Goal: Information Seeking & Learning: Check status

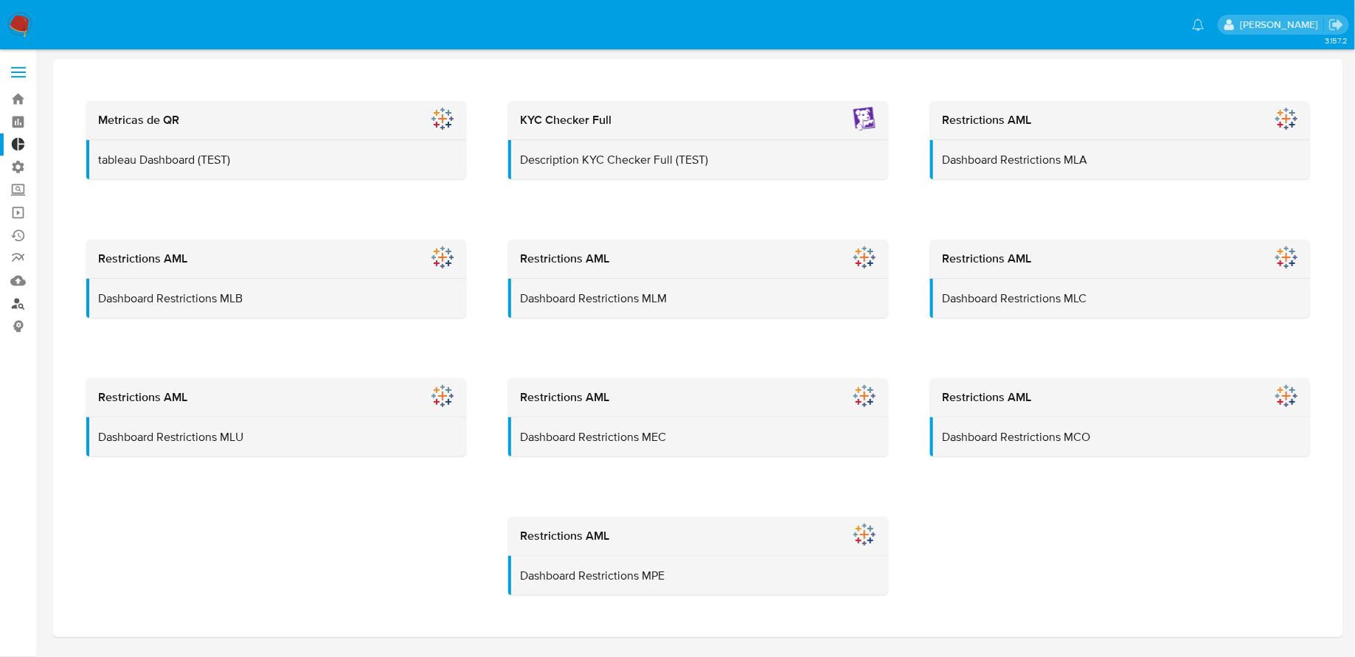
click at [21, 298] on link "Buscador de personas" at bounding box center [88, 303] width 176 height 23
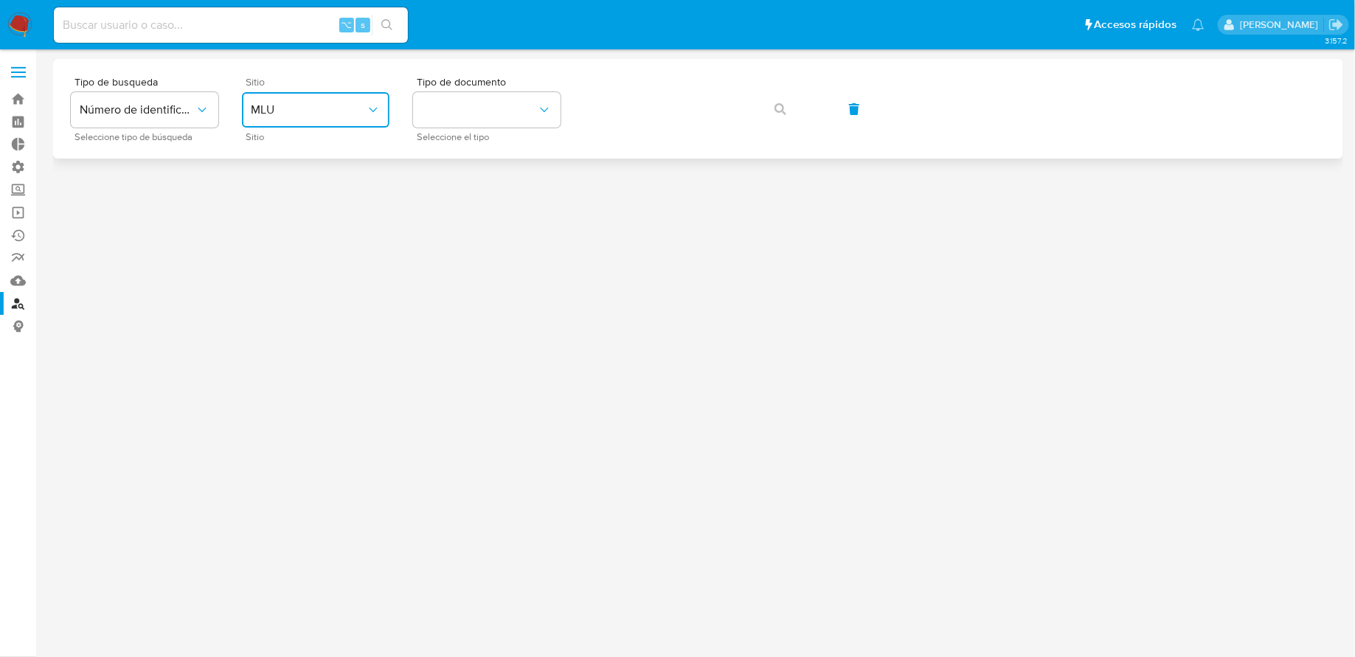
click at [310, 117] on button "MLU" at bounding box center [315, 109] width 147 height 35
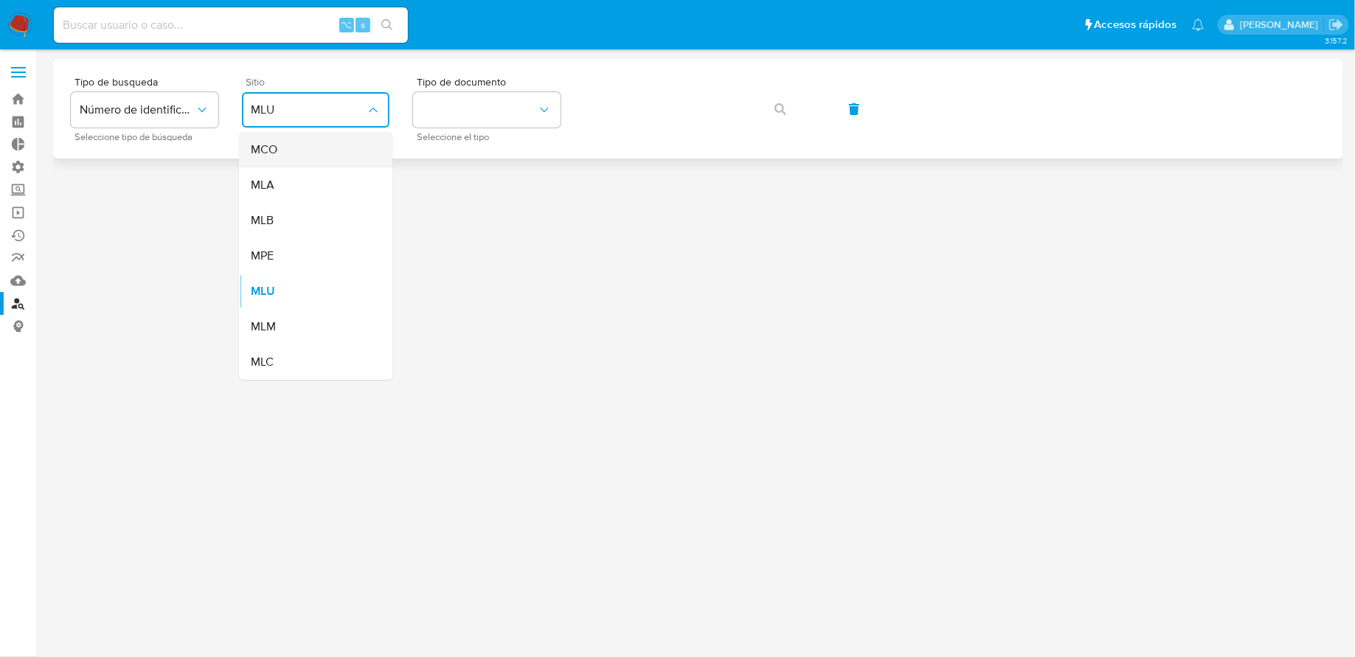
click at [310, 144] on div "MCO" at bounding box center [311, 149] width 121 height 35
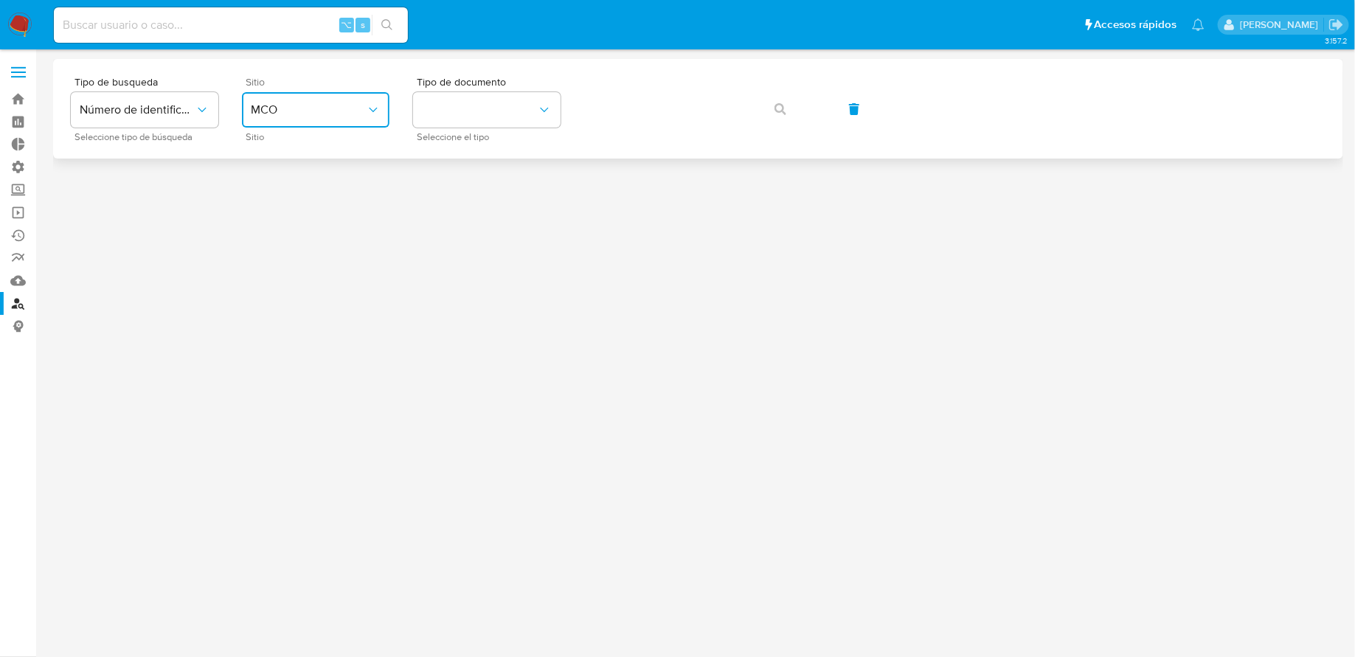
click at [310, 100] on button "MCO" at bounding box center [315, 109] width 147 height 35
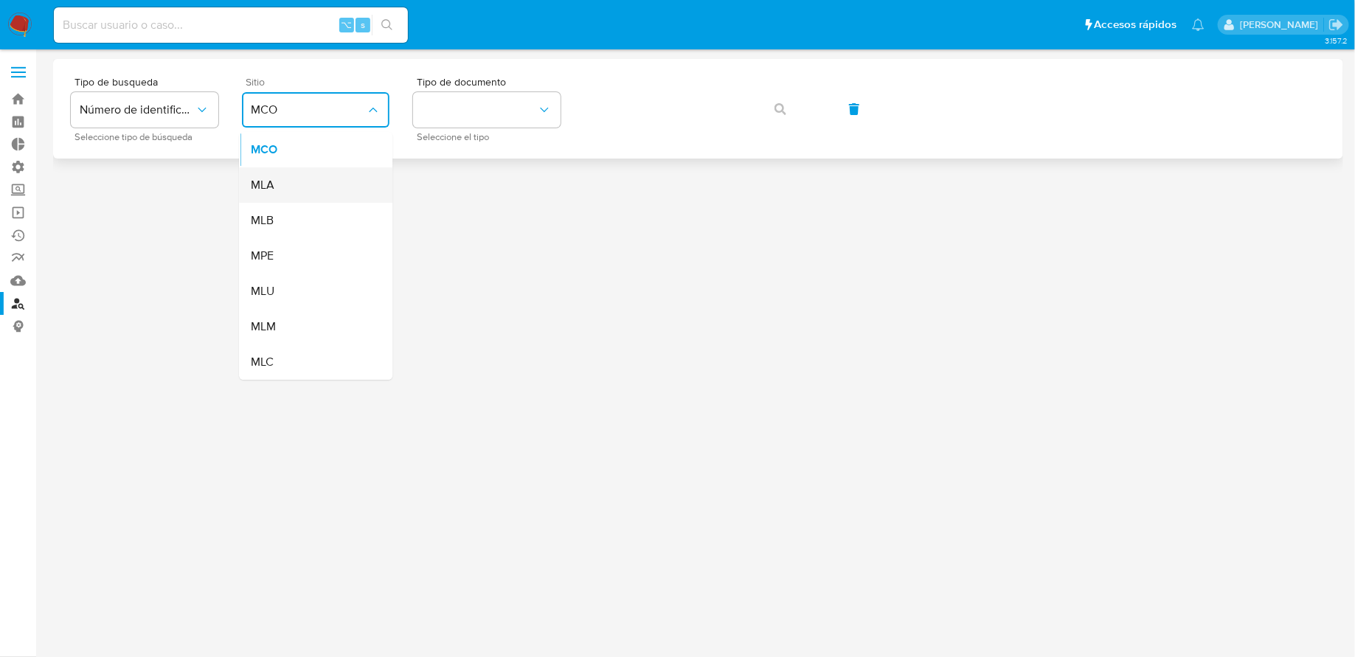
click at [305, 169] on div "MLA" at bounding box center [311, 184] width 121 height 35
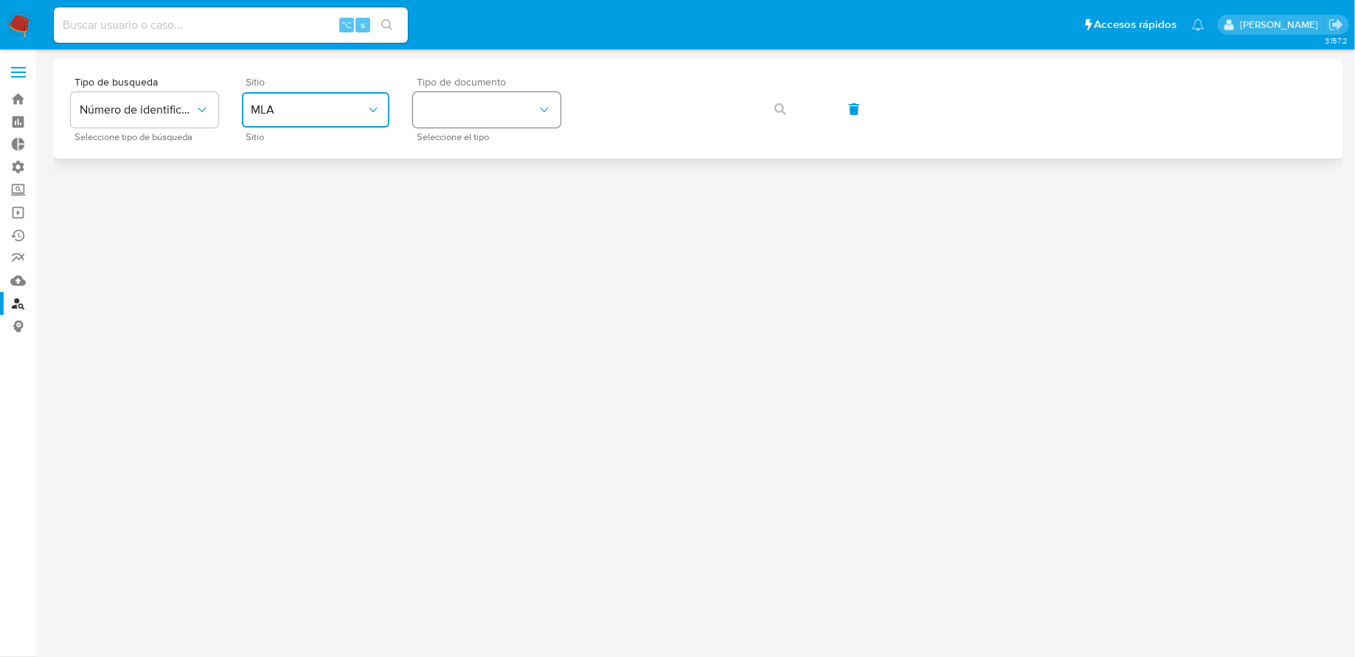
click at [485, 120] on button "identificationType" at bounding box center [486, 109] width 147 height 35
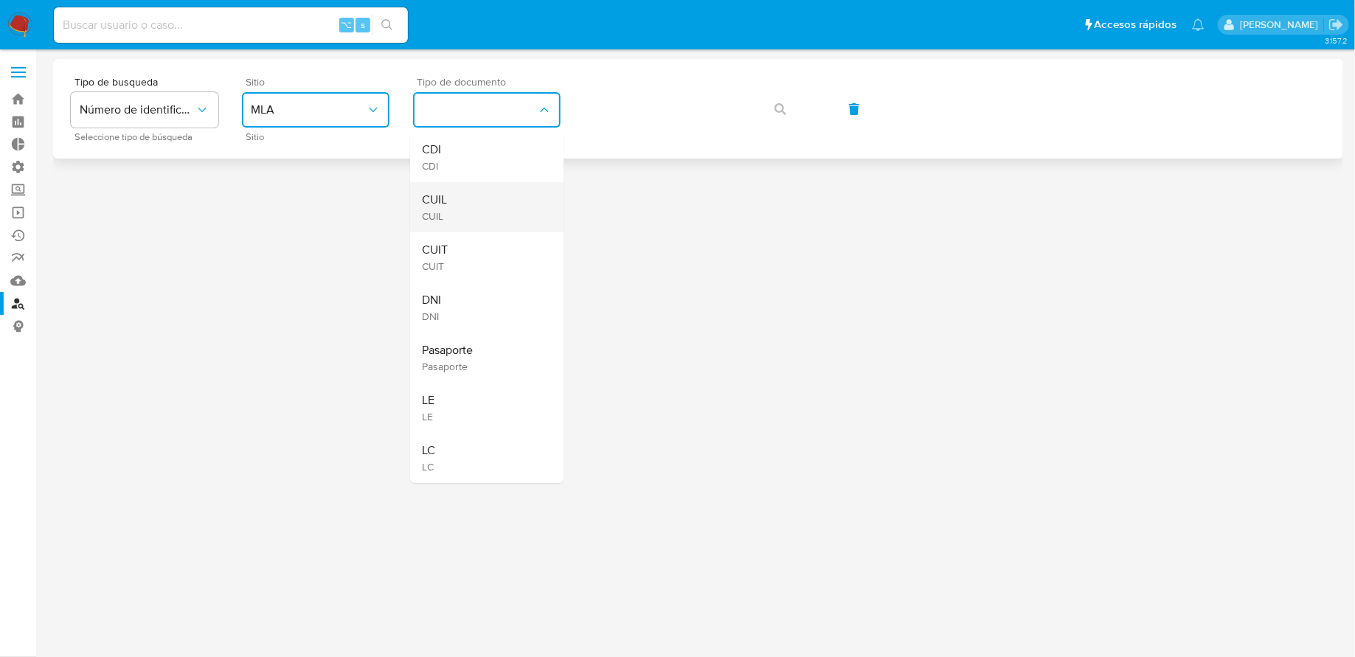
click at [454, 201] on div "CUIL CUIL" at bounding box center [482, 207] width 121 height 50
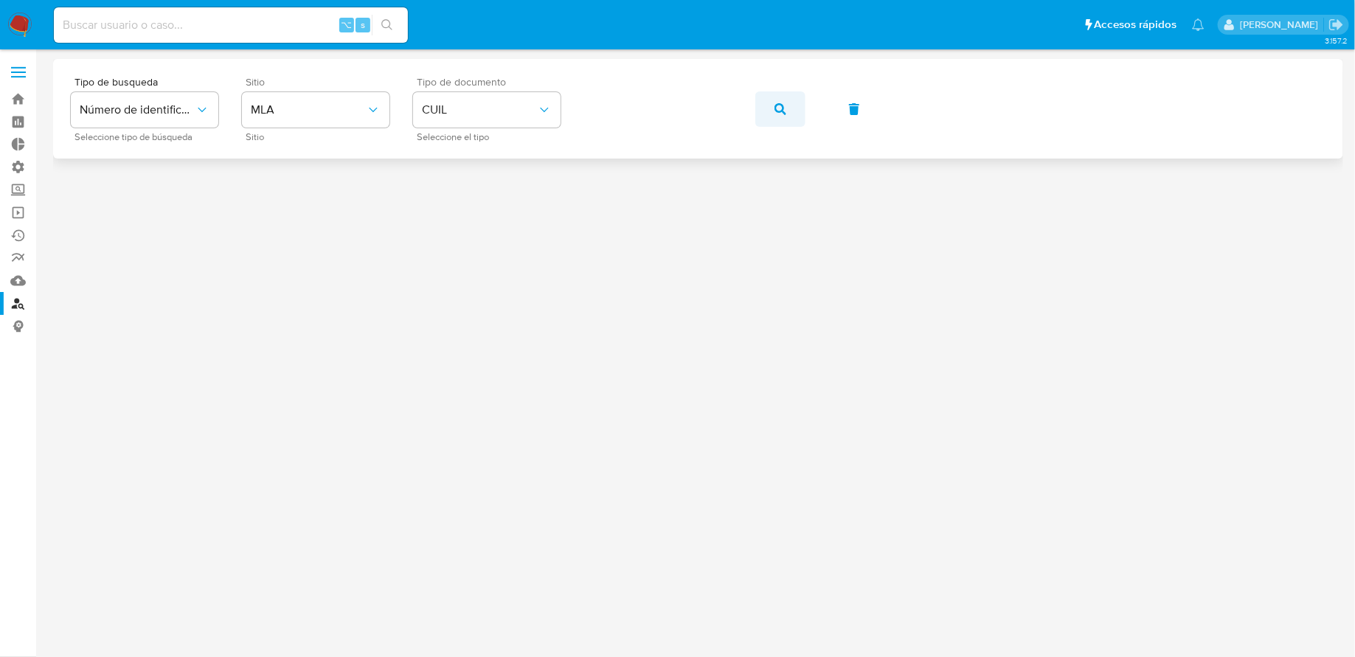
click at [783, 107] on icon "button" at bounding box center [780, 109] width 12 height 12
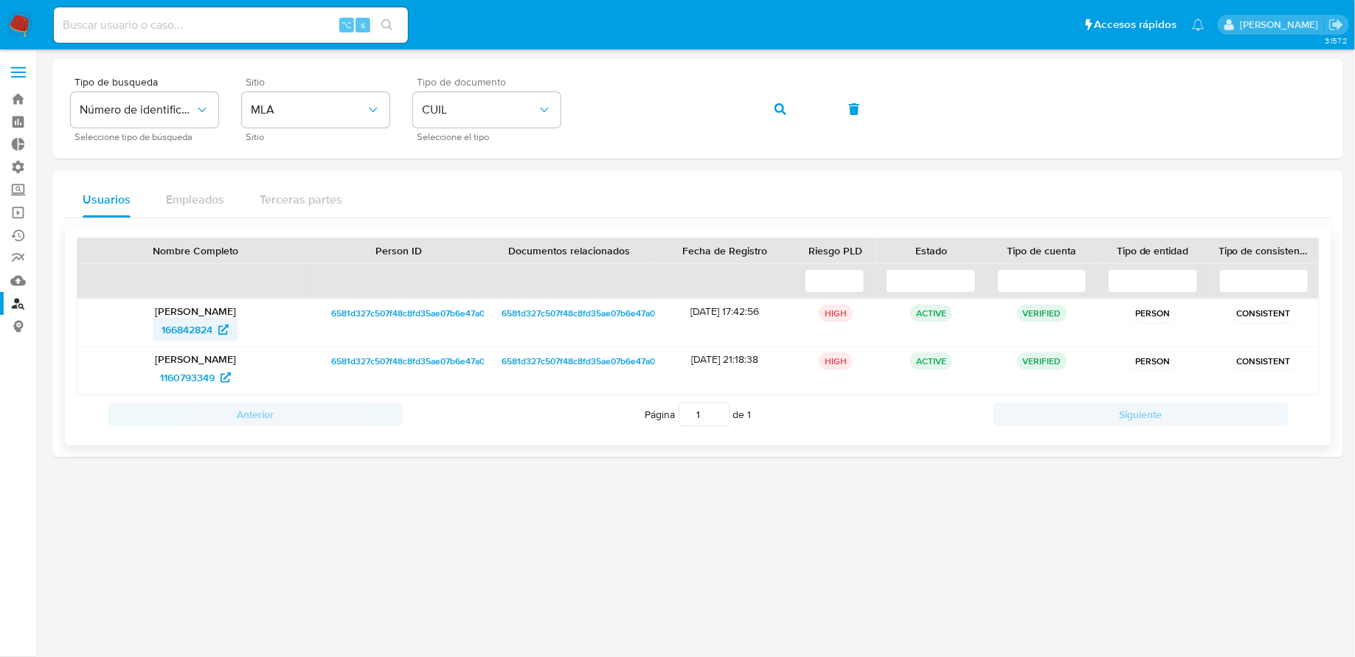
click at [173, 327] on span "166842824" at bounding box center [187, 330] width 51 height 24
click at [184, 378] on span "1160793349" at bounding box center [187, 378] width 55 height 24
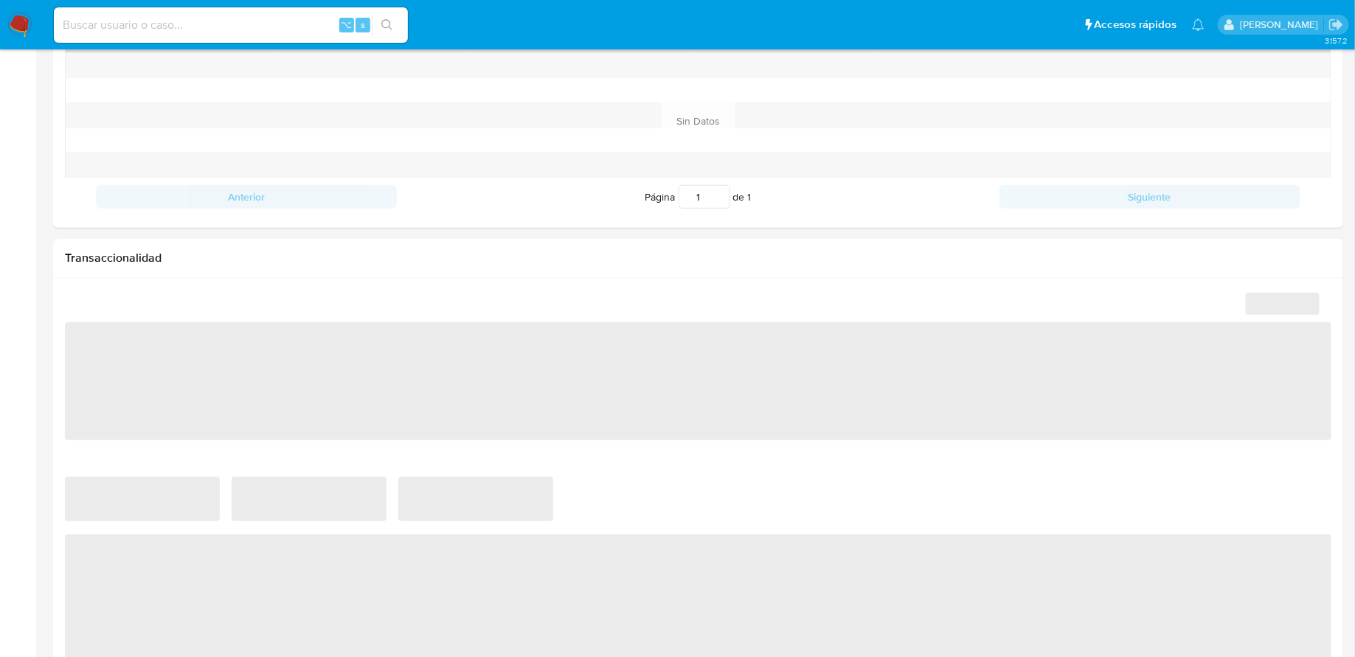
scroll to position [1052, 0]
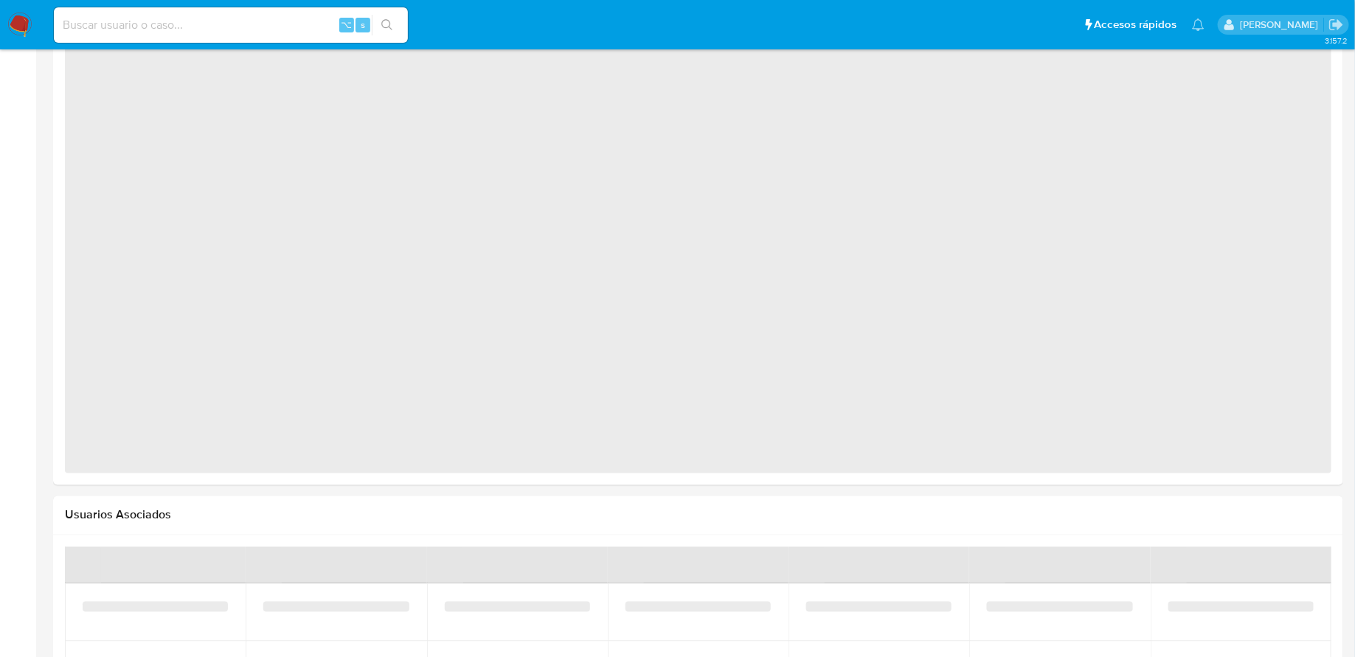
select select "10"
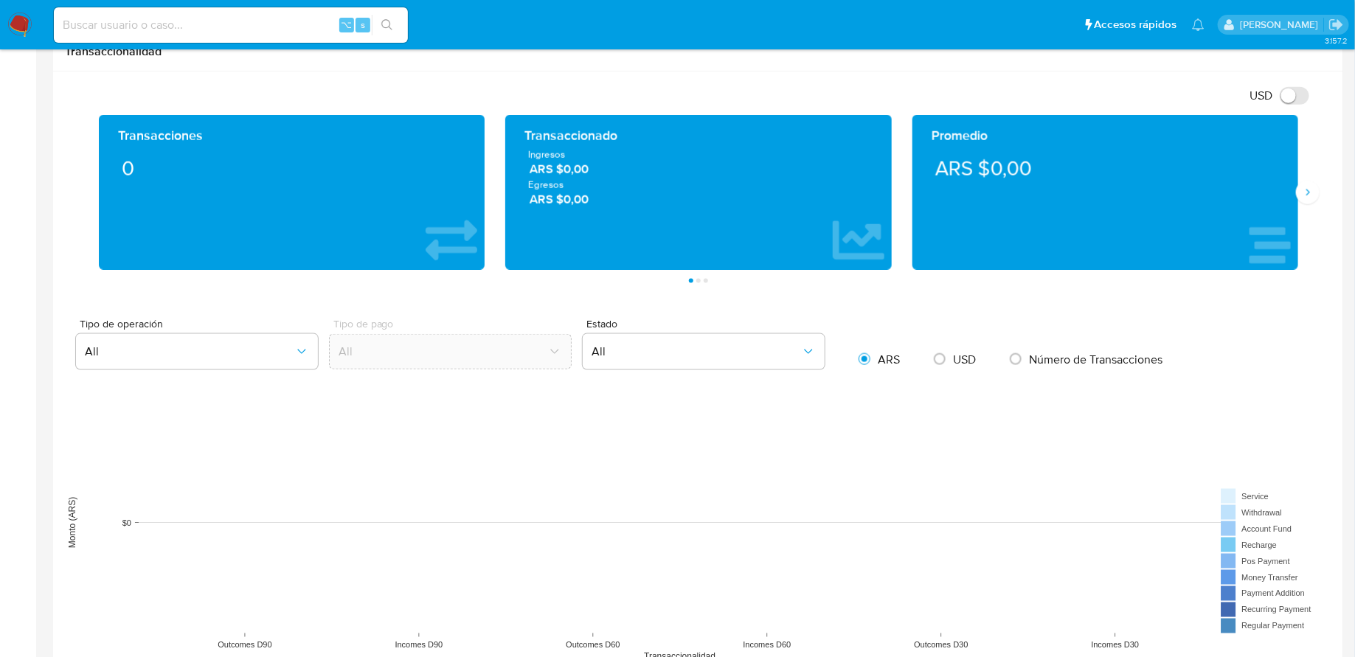
scroll to position [0, 0]
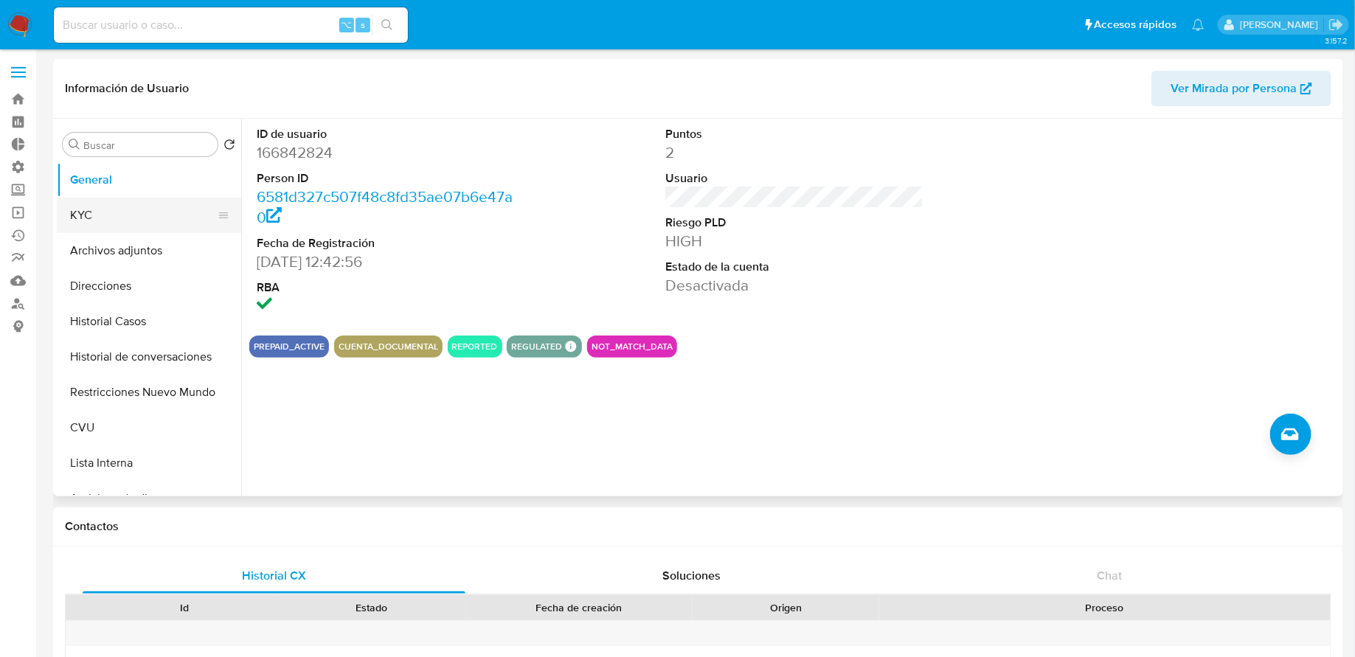
click at [125, 220] on button "KYC" at bounding box center [143, 215] width 173 height 35
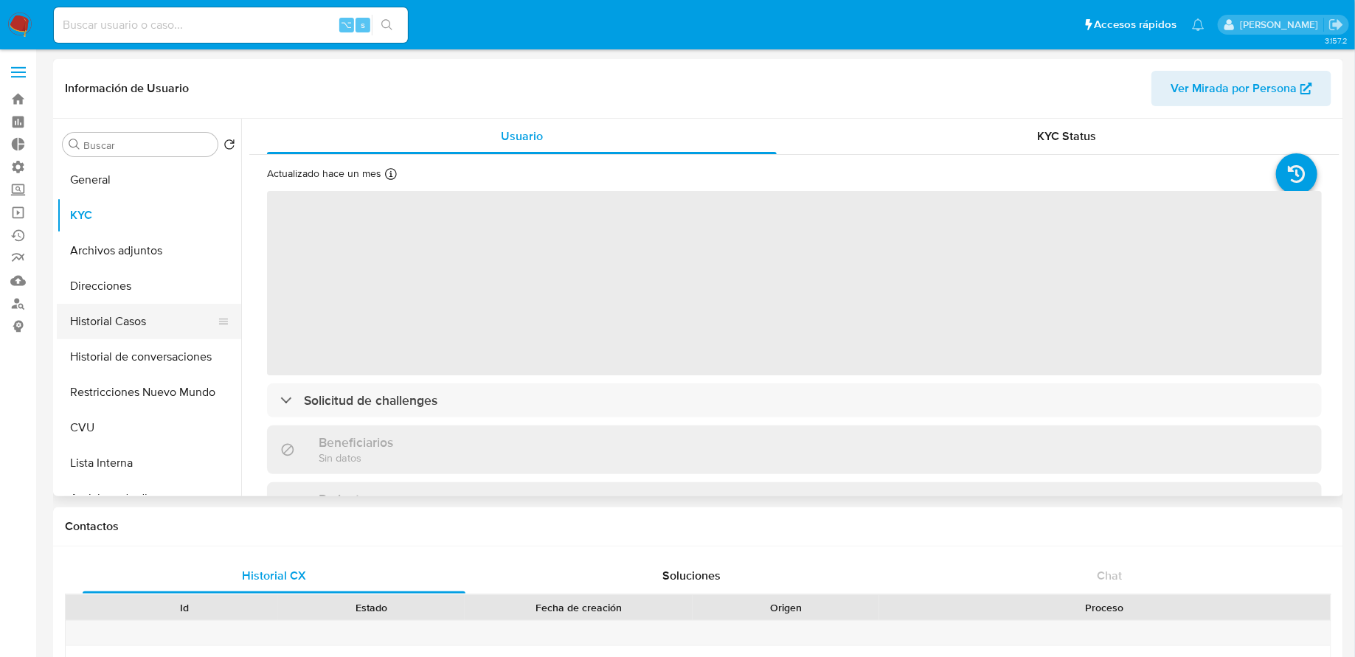
click at [99, 317] on button "Historial Casos" at bounding box center [143, 321] width 173 height 35
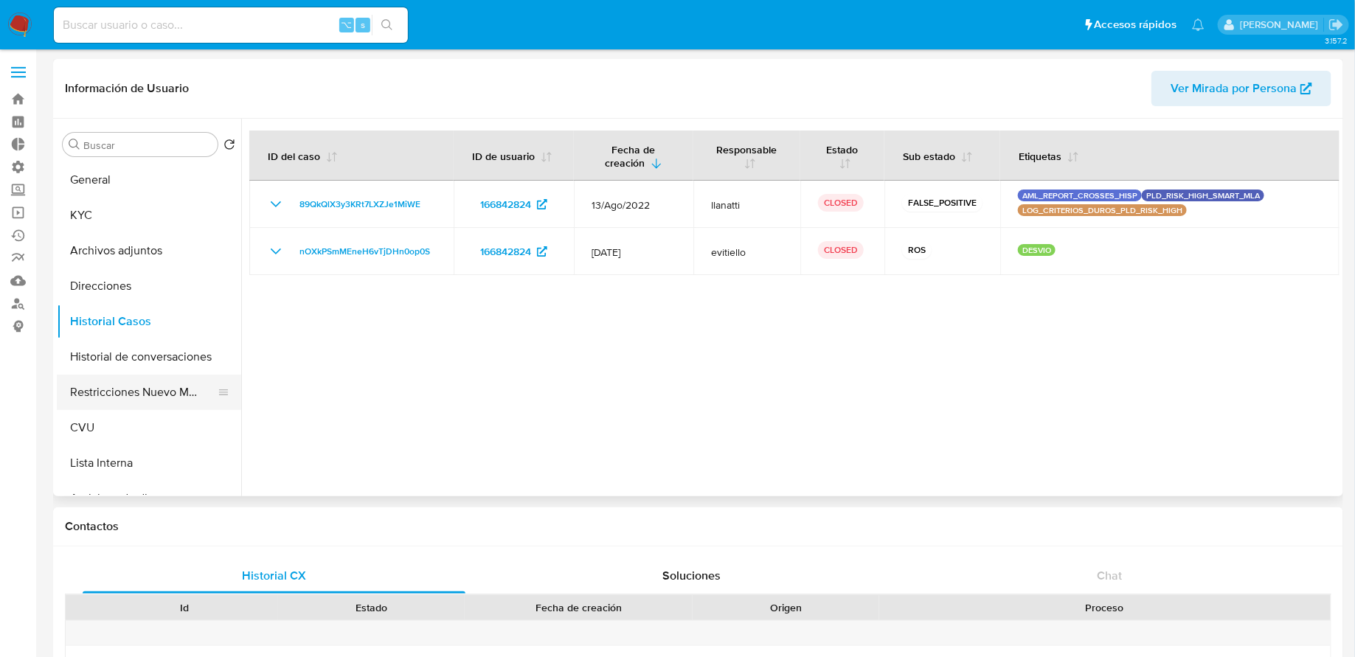
click at [102, 391] on button "Restricciones Nuevo Mundo" at bounding box center [143, 392] width 173 height 35
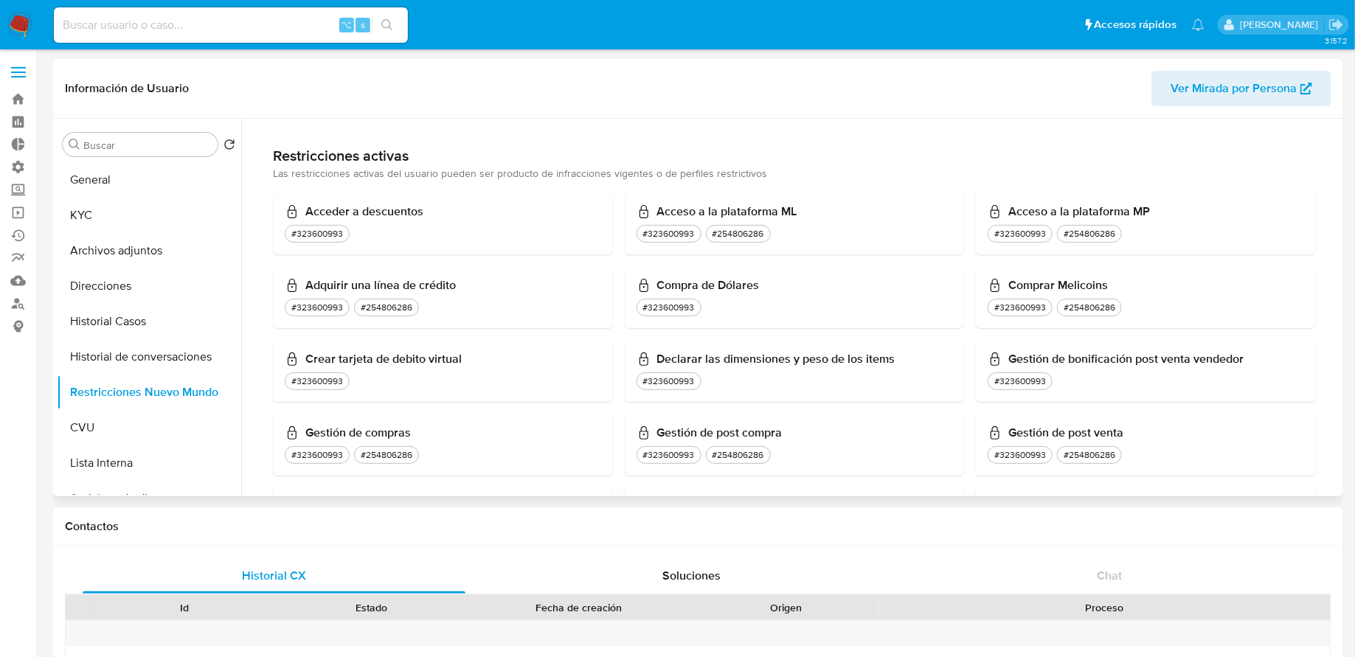
scroll to position [311, 0]
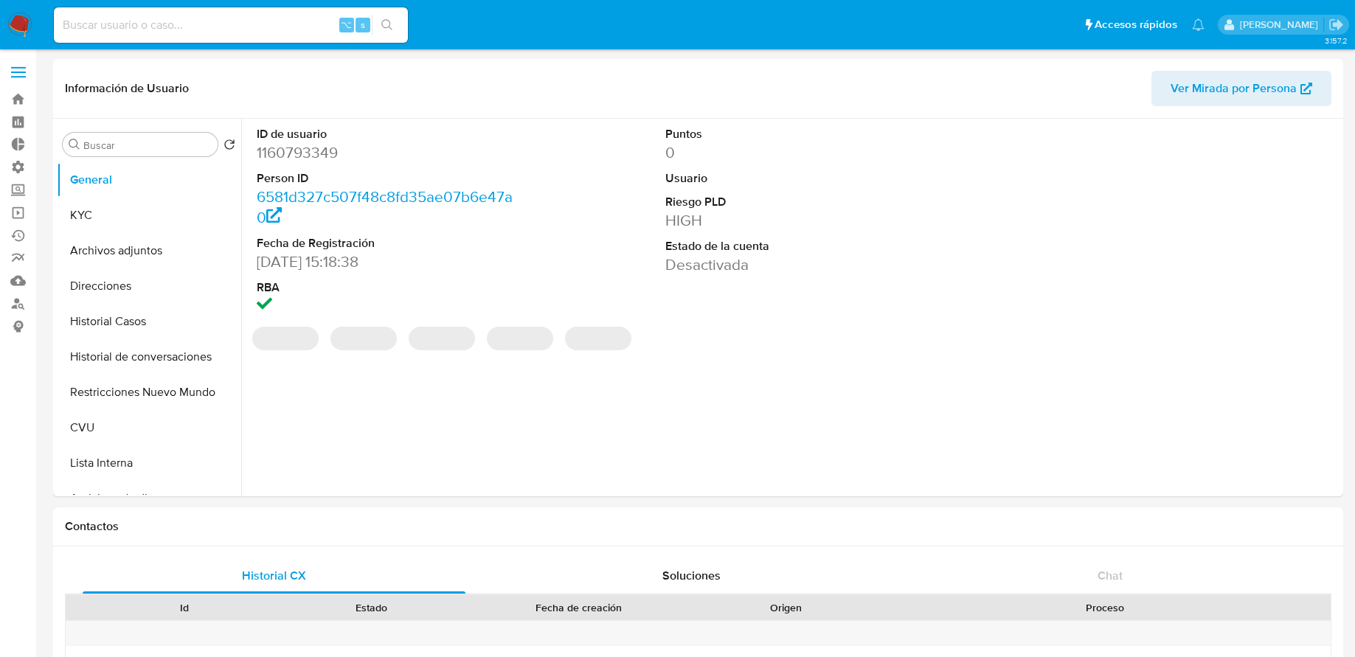
select select "10"
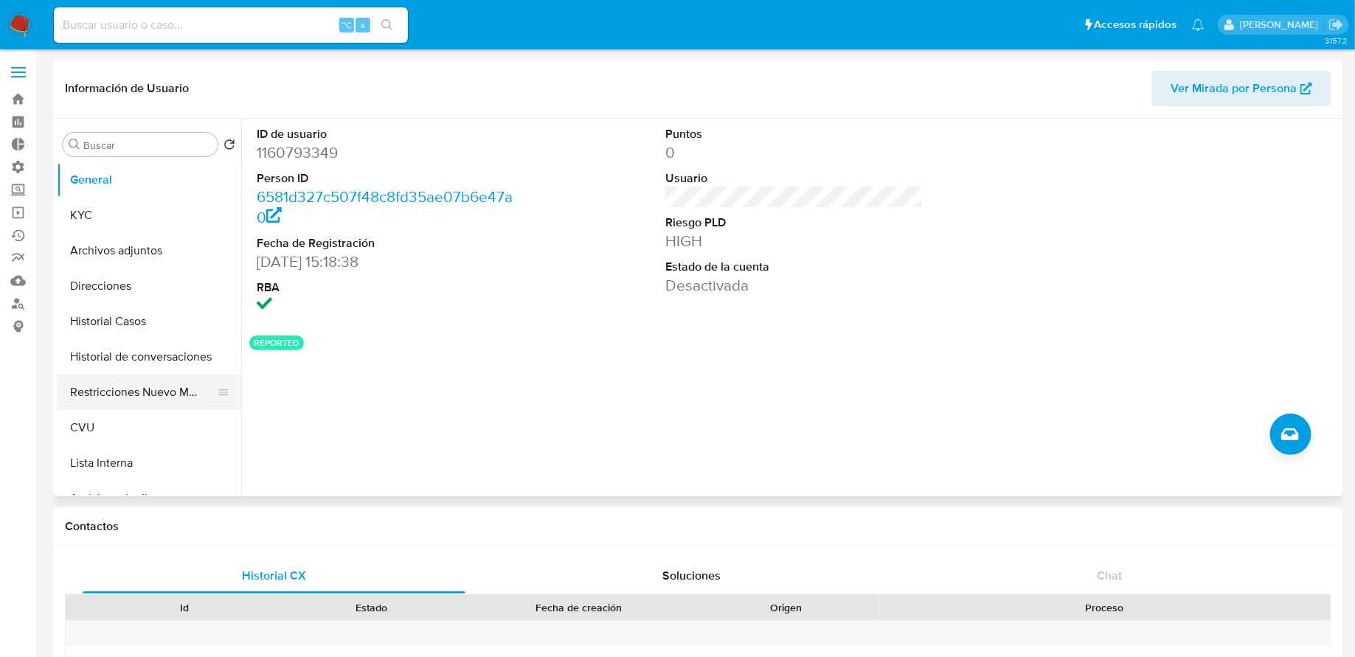
click at [122, 394] on button "Restricciones Nuevo Mundo" at bounding box center [143, 392] width 173 height 35
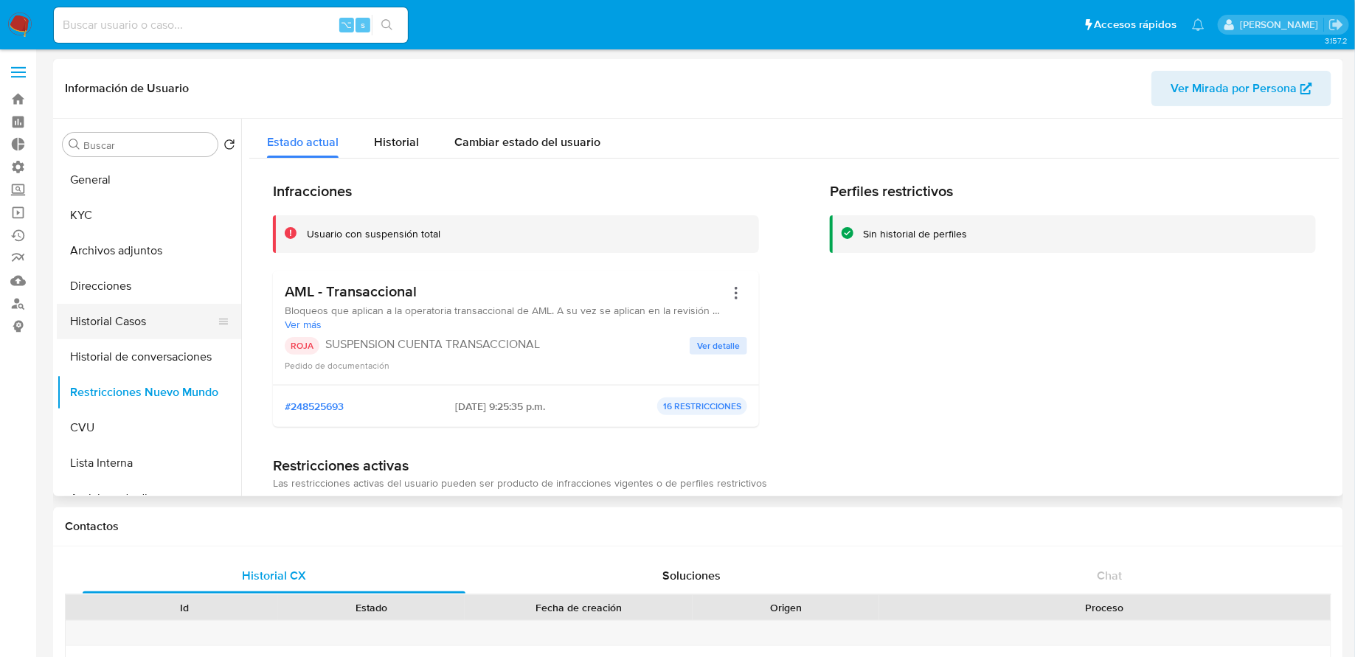
click at [150, 316] on button "Historial Casos" at bounding box center [143, 321] width 173 height 35
